Goal: Information Seeking & Learning: Find specific fact

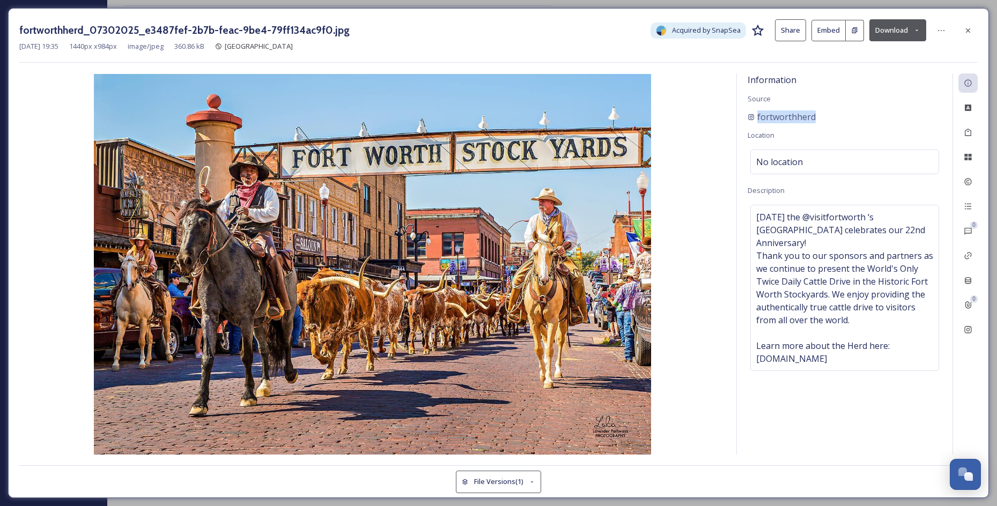
drag, startPoint x: 806, startPoint y: 115, endPoint x: 618, endPoint y: 125, distance: 188.5
click at [737, 113] on div "Information Source fortworthherd Location No location Description [DATE] the @v…" at bounding box center [845, 263] width 216 height 381
copy span "fortworthherd"
click at [973, 335] on div "Social Information" at bounding box center [967, 329] width 19 height 19
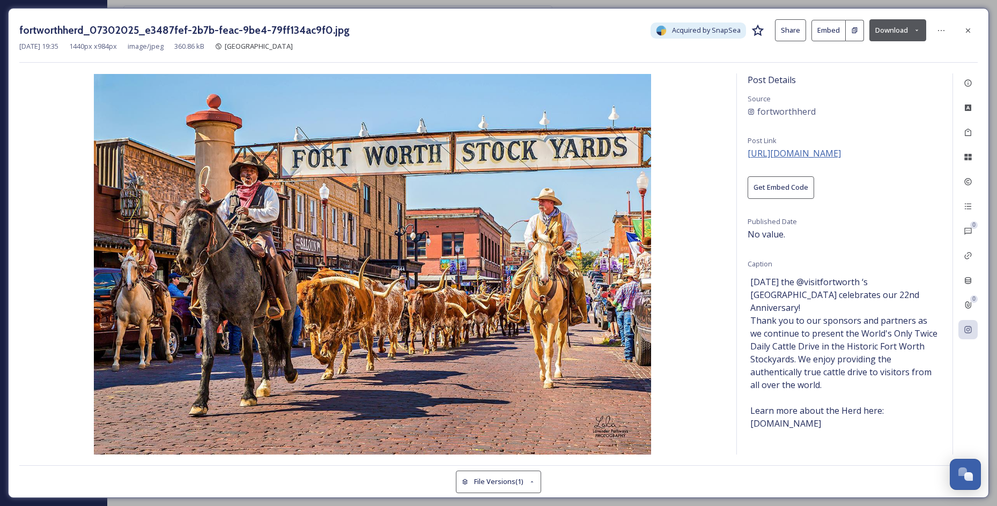
click at [821, 154] on span "[URL][DOMAIN_NAME]" at bounding box center [793, 153] width 93 height 12
